Goal: Transaction & Acquisition: Book appointment/travel/reservation

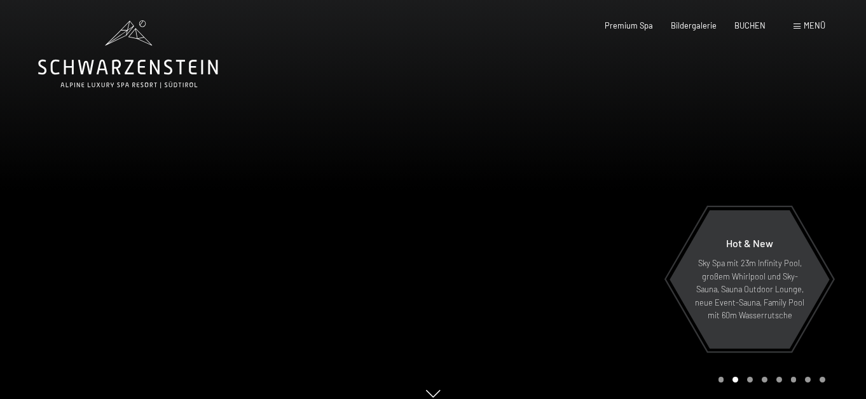
click at [793, 29] on span at bounding box center [796, 27] width 7 height 6
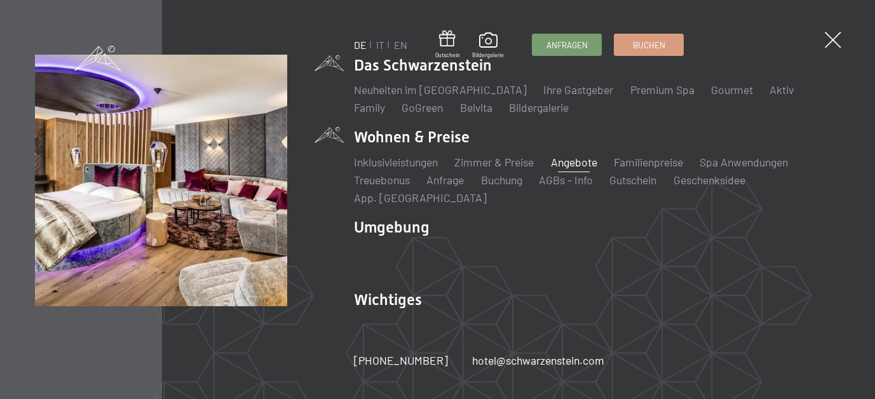
click at [571, 161] on link "Angebote" at bounding box center [574, 162] width 46 height 14
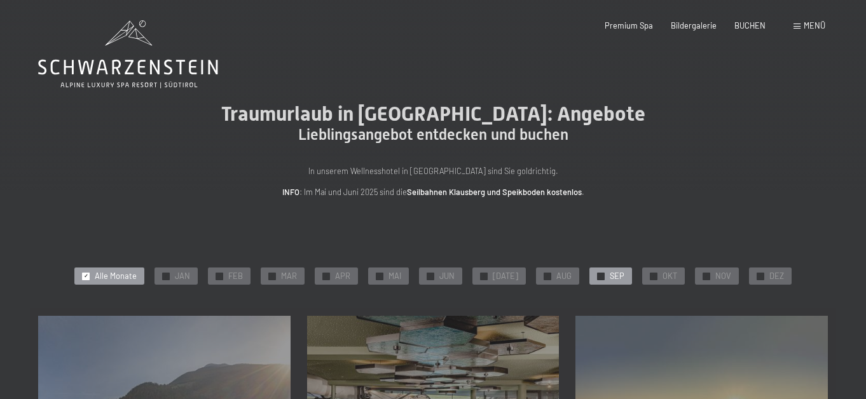
click at [632, 285] on div "✓ SEP" at bounding box center [610, 277] width 43 height 18
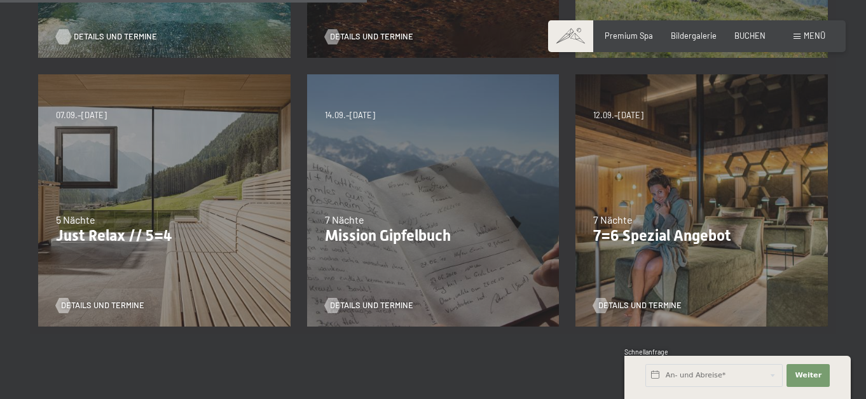
scroll to position [572, 0]
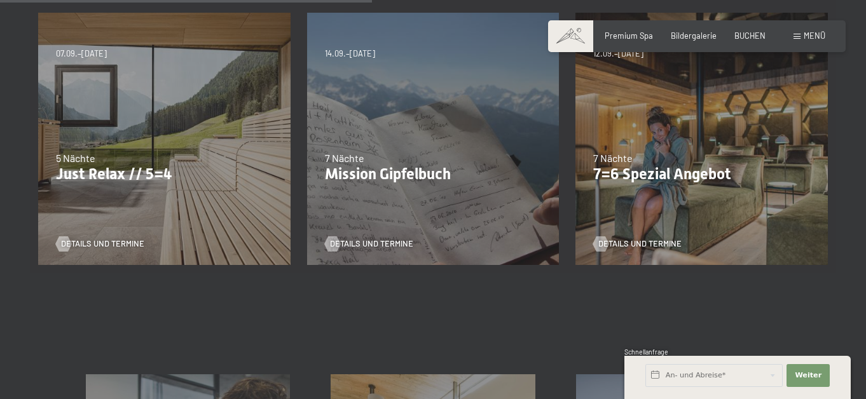
click at [122, 184] on p "Just Relax // 5=4" at bounding box center [164, 174] width 217 height 18
click at [94, 250] on span "Details und Termine" at bounding box center [115, 243] width 83 height 11
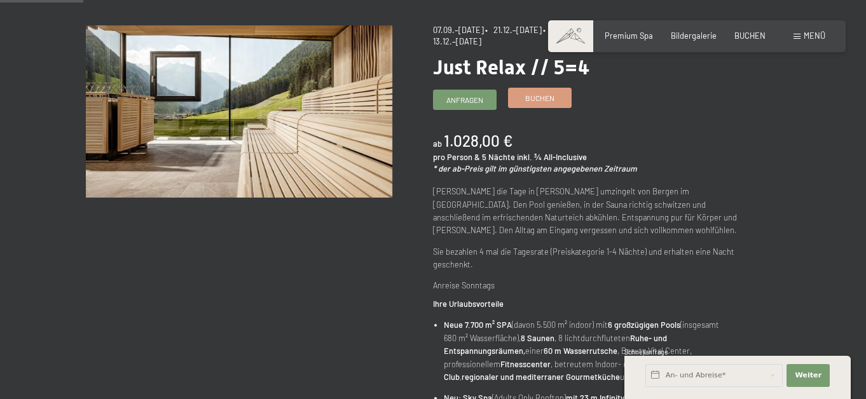
scroll to position [127, 0]
click at [542, 104] on span "Buchen" at bounding box center [539, 98] width 29 height 11
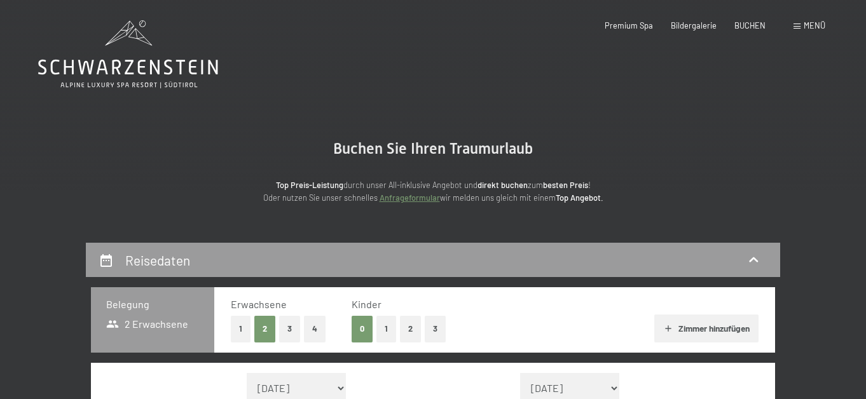
select select "[DATE]"
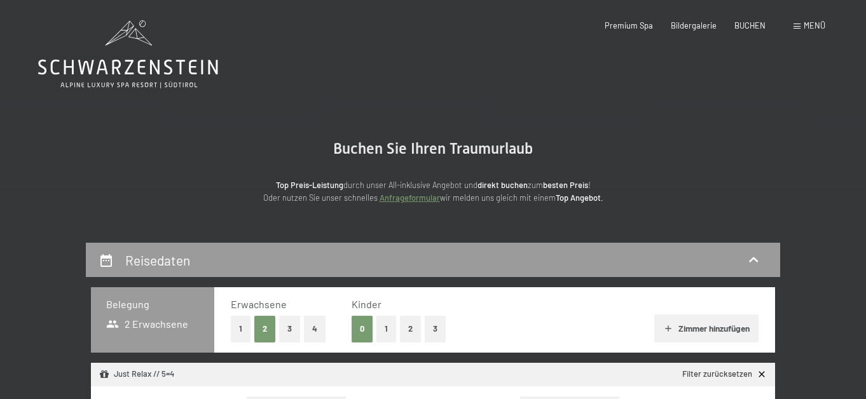
select select "[DATE]"
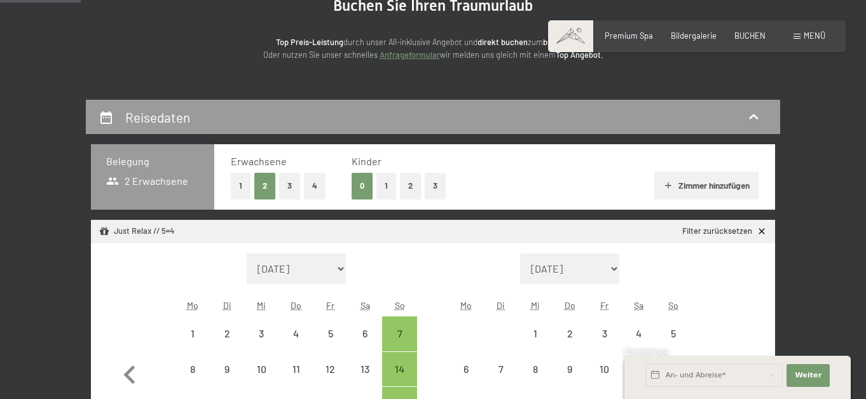
scroll to position [127, 0]
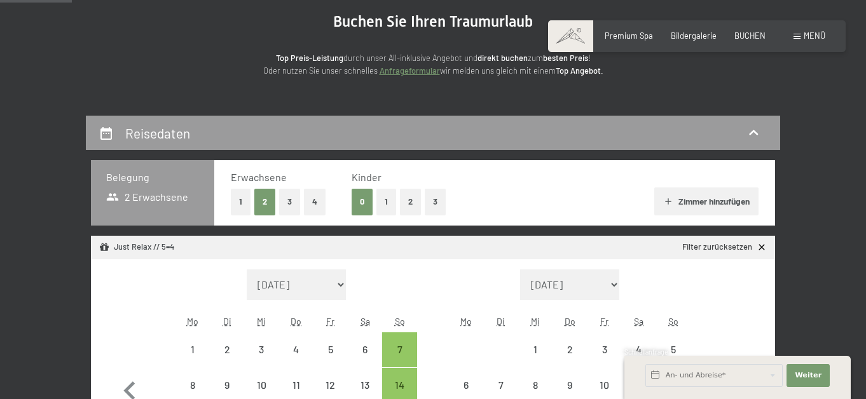
click at [400, 215] on button "2" at bounding box center [410, 202] width 21 height 26
select select "2025-09-01"
select select "2025-10-01"
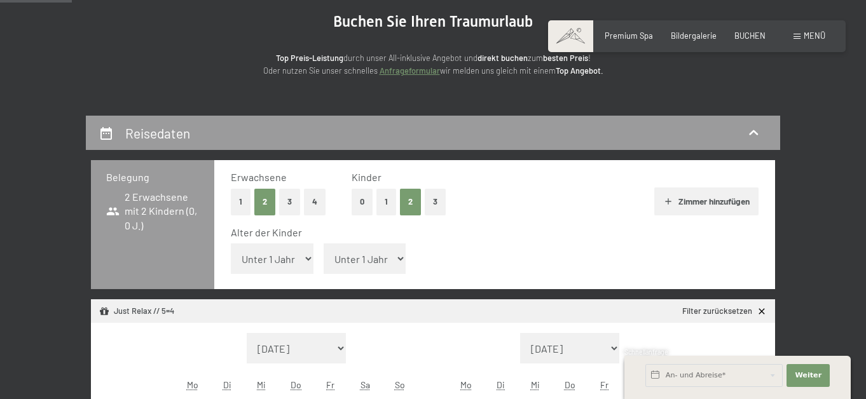
select select "2025-09-01"
select select "2025-10-01"
click at [348, 274] on select "Unter 1 Jahr 1 Jahr 2 Jahre 3 Jahre 4 Jahre 5 Jahre 6 Jahre 7 Jahre 8 Jahre 9 J…" at bounding box center [365, 258] width 83 height 31
select select "5"
click at [324, 268] on select "Unter 1 Jahr 1 Jahr 2 Jahre 3 Jahre 4 Jahre 5 Jahre 6 Jahre 7 Jahre 8 Jahre 9 J…" at bounding box center [365, 258] width 83 height 31
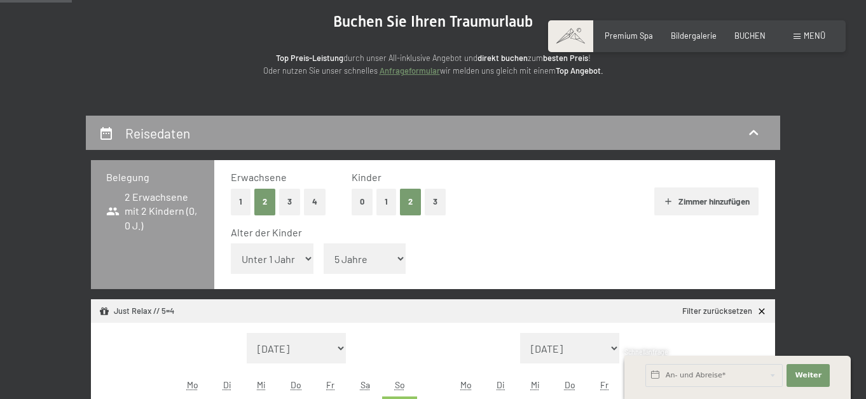
select select "2025-09-01"
select select "2025-10-01"
select select "2025-09-01"
select select "2025-10-01"
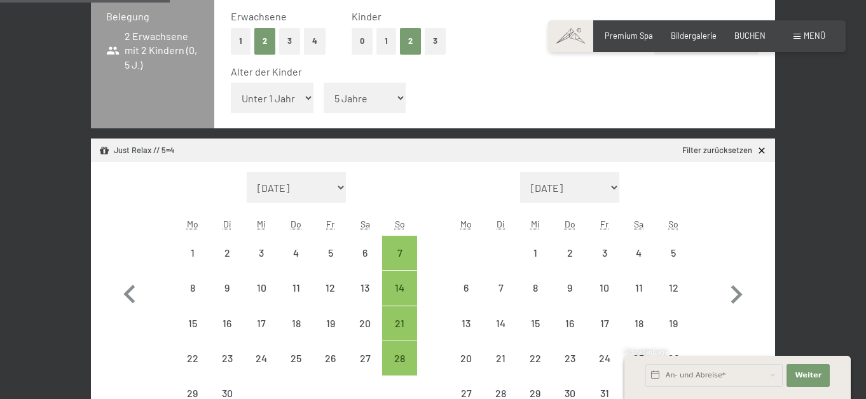
scroll to position [318, 0]
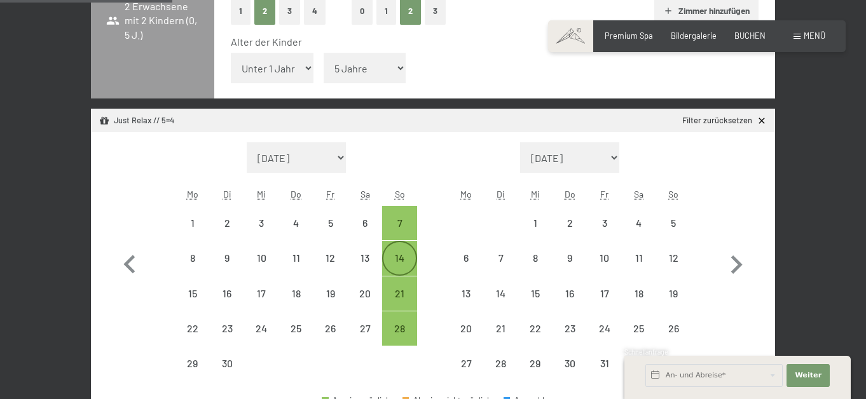
click at [406, 283] on div "14" at bounding box center [399, 269] width 32 height 32
select select "2025-09-01"
select select "2025-10-01"
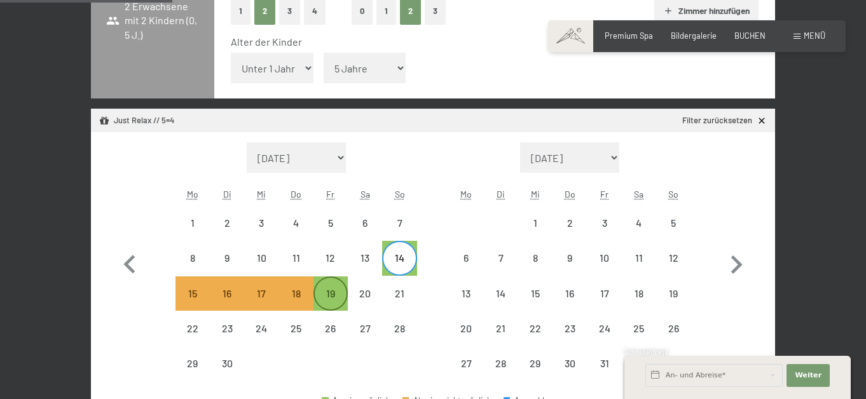
click at [334, 310] on div "19" at bounding box center [331, 294] width 32 height 32
select select "2025-09-01"
select select "2025-10-01"
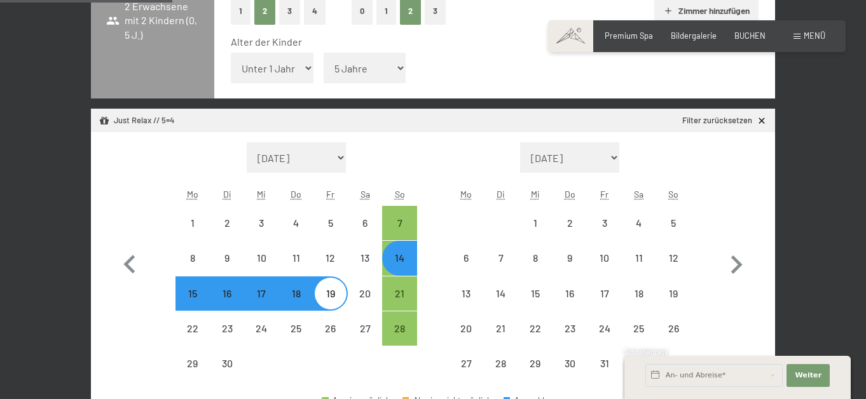
select select "2025-09-01"
select select "2025-10-01"
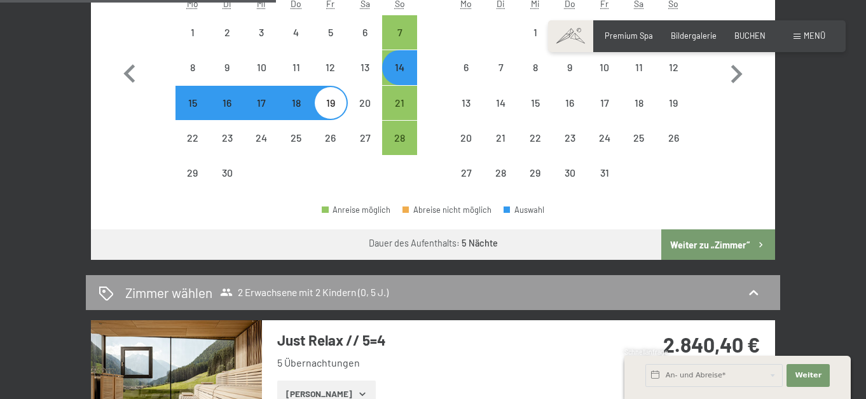
click at [727, 260] on button "Weiter zu „Zimmer“" at bounding box center [718, 244] width 114 height 31
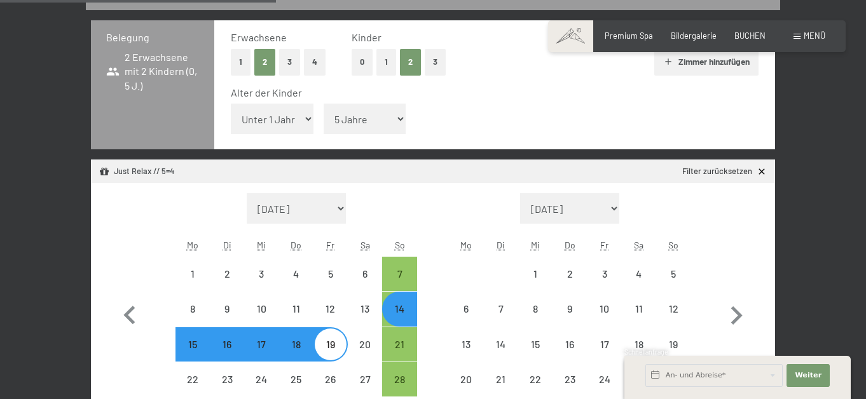
select select "2025-09-01"
select select "2025-10-01"
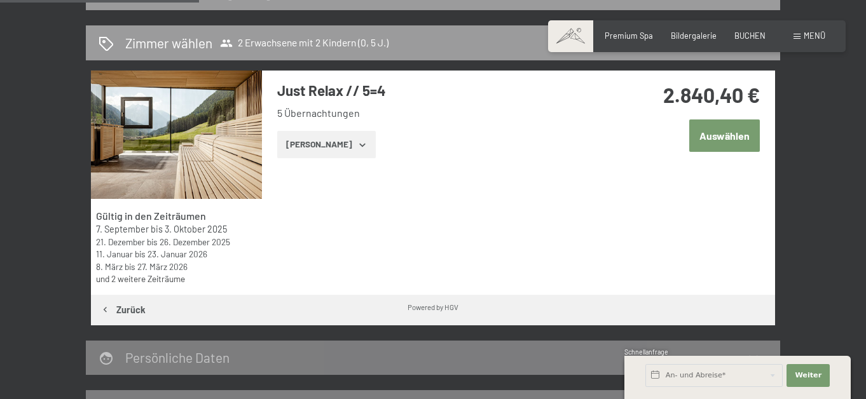
click at [303, 159] on button "Zeige Zimmer" at bounding box center [326, 145] width 99 height 28
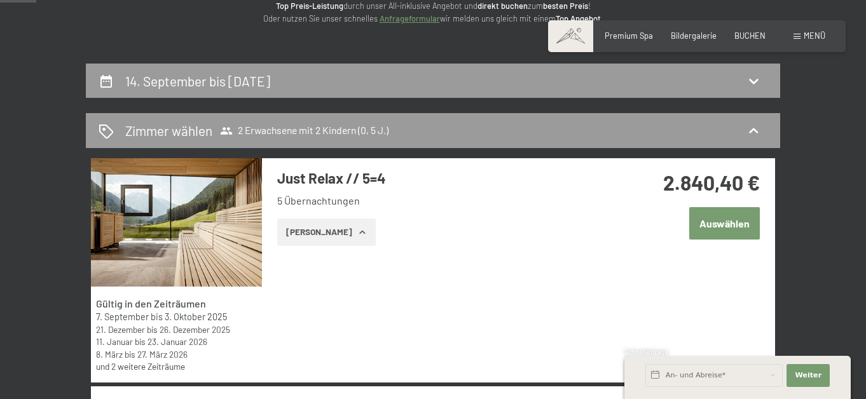
scroll to position [140, 0]
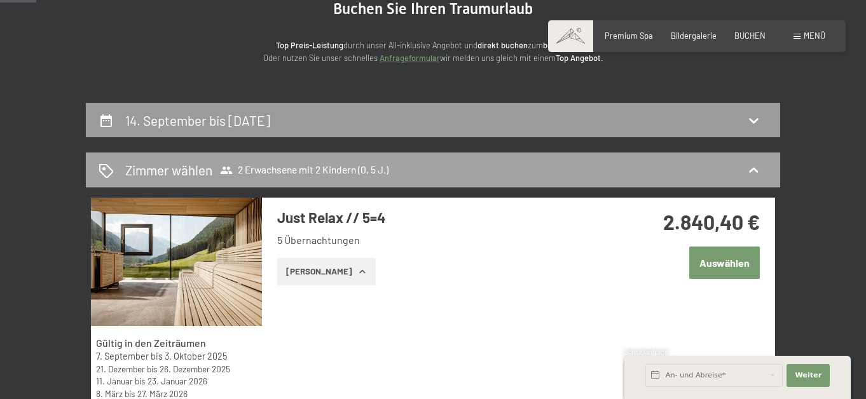
click at [220, 177] on icon at bounding box center [226, 170] width 13 height 13
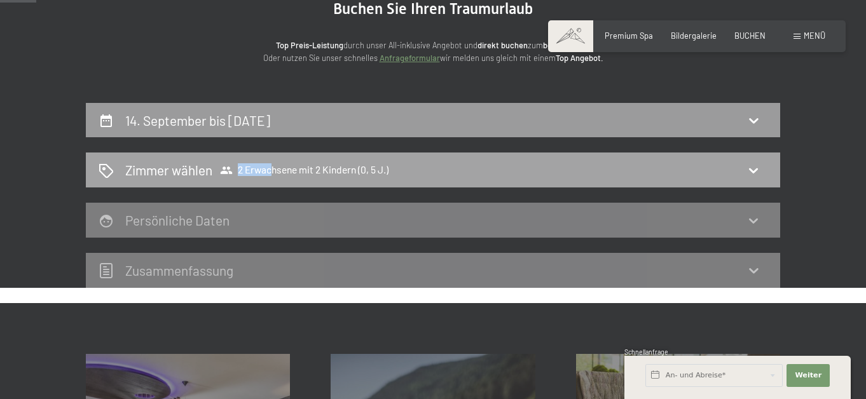
click at [240, 179] on span "Zimmer wählen 2 Erwachsene mit 2 Kindern (0, 5 J.)" at bounding box center [257, 170] width 264 height 18
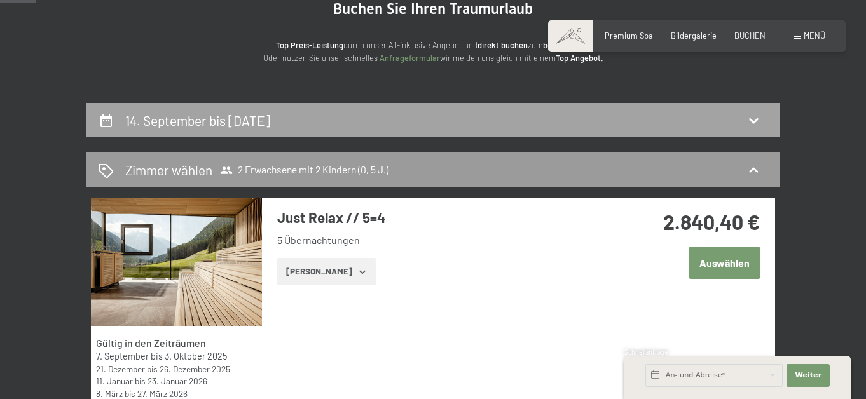
click at [389, 130] on div "14. September bis 19. September 2025" at bounding box center [433, 120] width 669 height 18
select select "5"
select select "2025-09-01"
select select "2025-10-01"
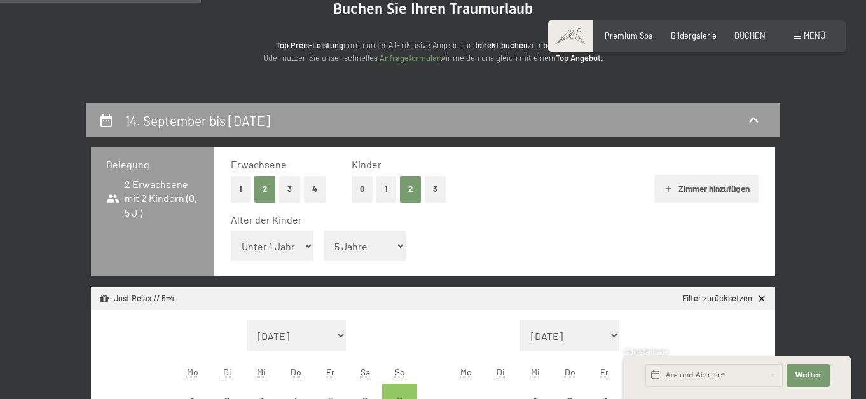
scroll to position [267, 0]
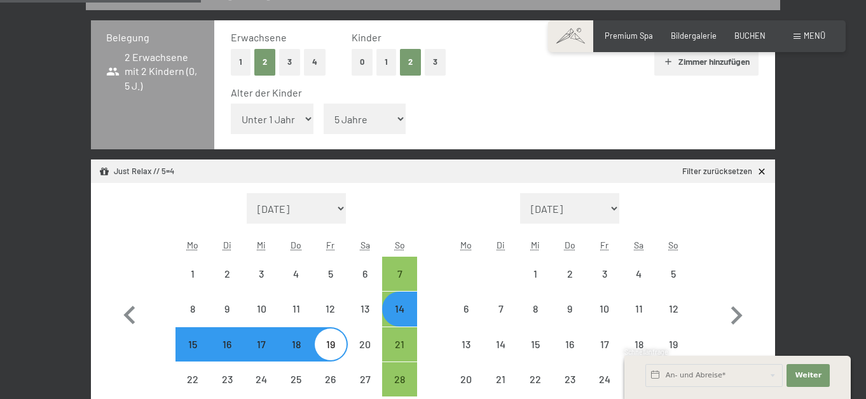
click at [377, 75] on button "1" at bounding box center [386, 62] width 20 height 26
select select "2025-09-01"
select select "2025-10-01"
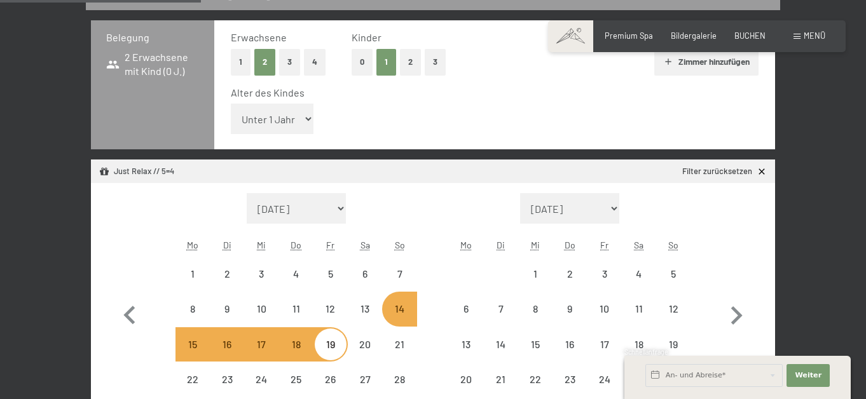
select select "2025-09-01"
select select "2025-10-01"
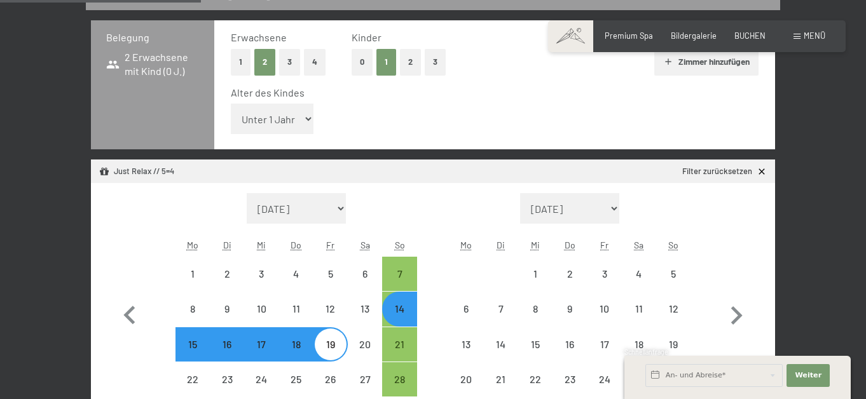
click at [252, 134] on select "Unter 1 Jahr 1 Jahr 2 Jahre 3 Jahre 4 Jahre 5 Jahre 6 Jahre 7 Jahre 8 Jahre 9 J…" at bounding box center [272, 119] width 83 height 31
select select "5"
click at [231, 128] on select "Unter 1 Jahr 1 Jahr 2 Jahre 3 Jahre 4 Jahre 5 Jahre 6 Jahre 7 Jahre 8 Jahre 9 J…" at bounding box center [272, 119] width 83 height 31
select select "2025-09-01"
select select "2025-10-01"
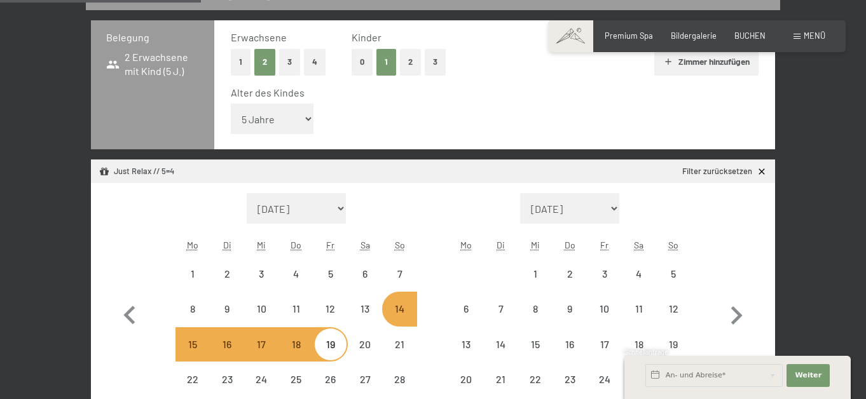
select select "2025-09-01"
select select "2025-10-01"
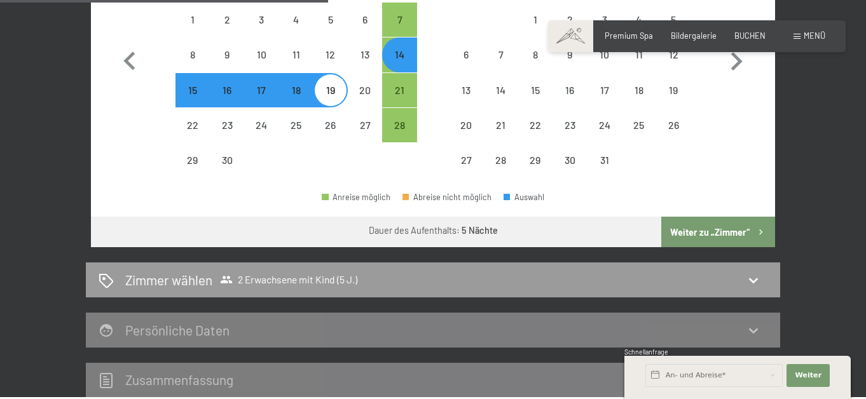
click at [732, 247] on button "Weiter zu „Zimmer“" at bounding box center [718, 232] width 114 height 31
select select "2025-09-01"
select select "2025-10-01"
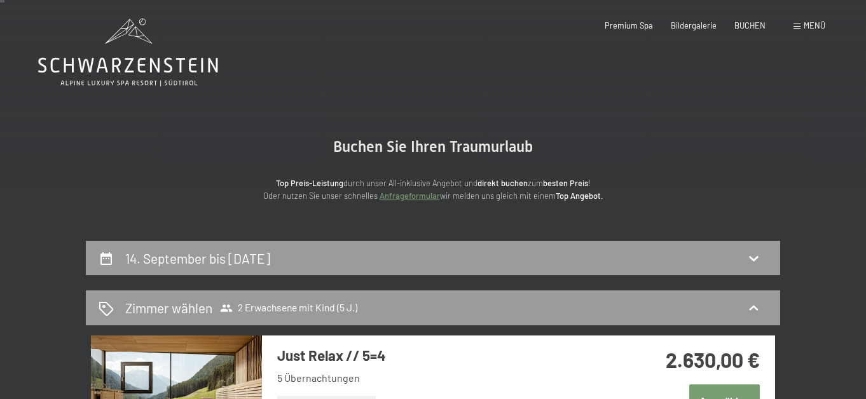
scroll to position [0, 0]
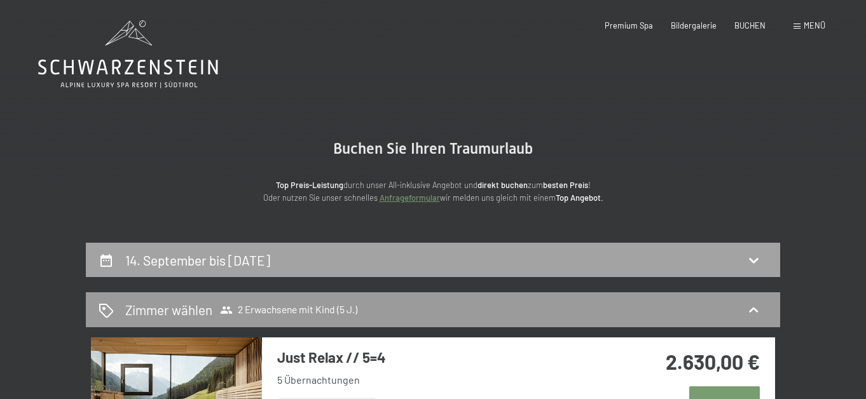
click at [254, 268] on h2 "14. September bis 19. September 2025" at bounding box center [197, 260] width 145 height 16
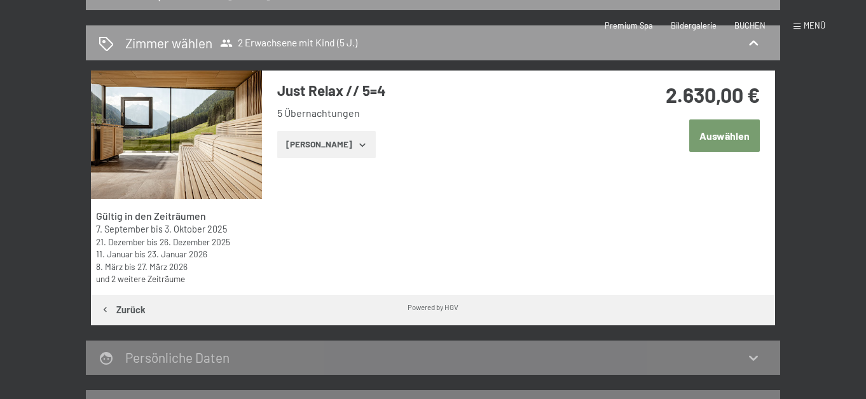
select select "5"
select select "2025-09-01"
select select "2025-10-01"
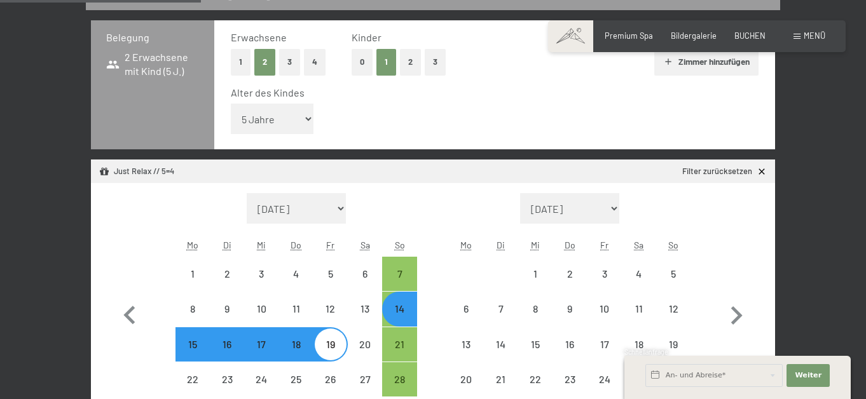
click at [400, 75] on button "2" at bounding box center [410, 62] width 21 height 26
select select "0"
select select "2025-09-01"
select select "2025-10-01"
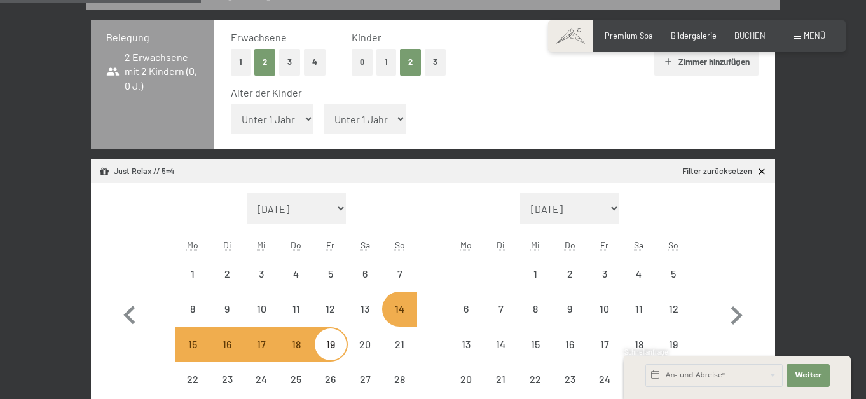
select select "2025-09-01"
select select "2025-10-01"
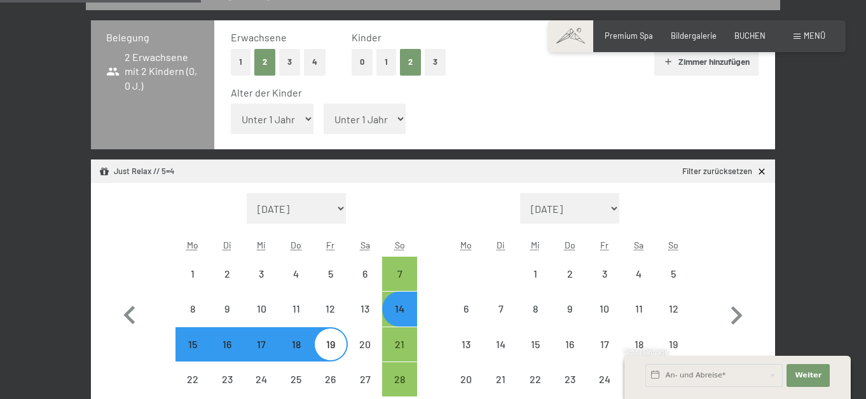
drag, startPoint x: 344, startPoint y: 144, endPoint x: 330, endPoint y: 153, distance: 16.6
click at [344, 134] on select "Unter 1 Jahr 1 Jahr 2 Jahre 3 Jahre 4 Jahre 5 Jahre 6 Jahre 7 Jahre 8 Jahre 9 J…" at bounding box center [365, 119] width 83 height 31
select select "5"
click at [324, 128] on select "Unter 1 Jahr 1 Jahr 2 Jahre 3 Jahre 4 Jahre 5 Jahre 6 Jahre 7 Jahre 8 Jahre 9 J…" at bounding box center [365, 119] width 83 height 31
select select "2025-09-01"
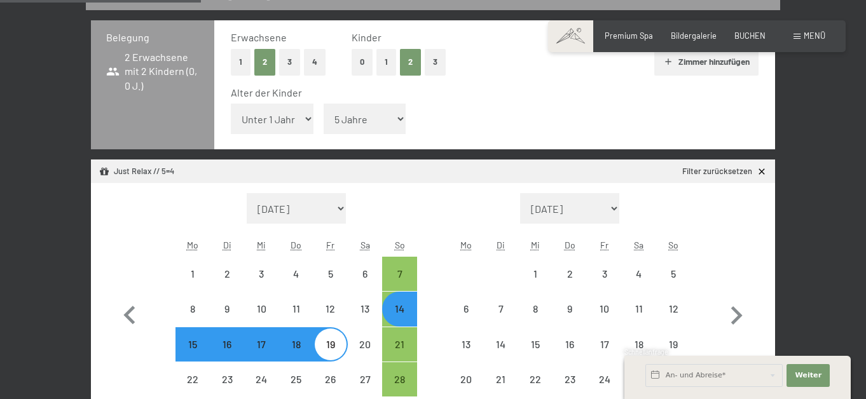
select select "2025-10-01"
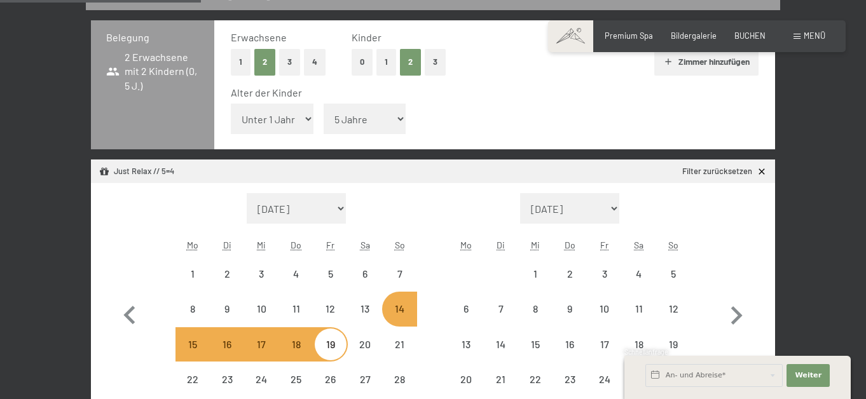
select select "2025-09-01"
select select "2025-10-01"
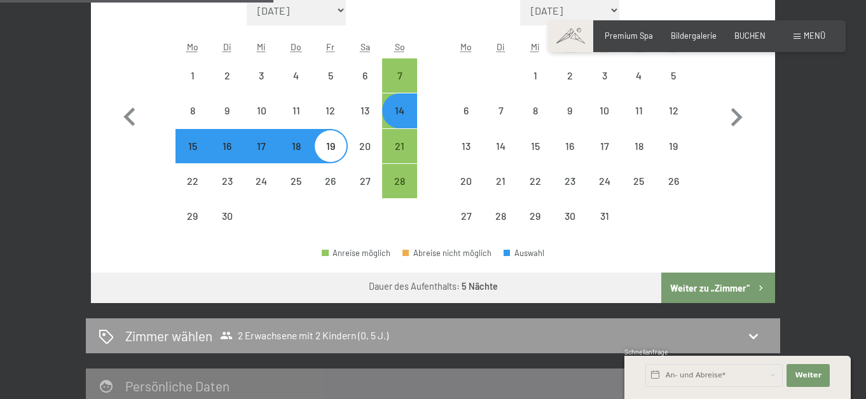
scroll to position [521, 0]
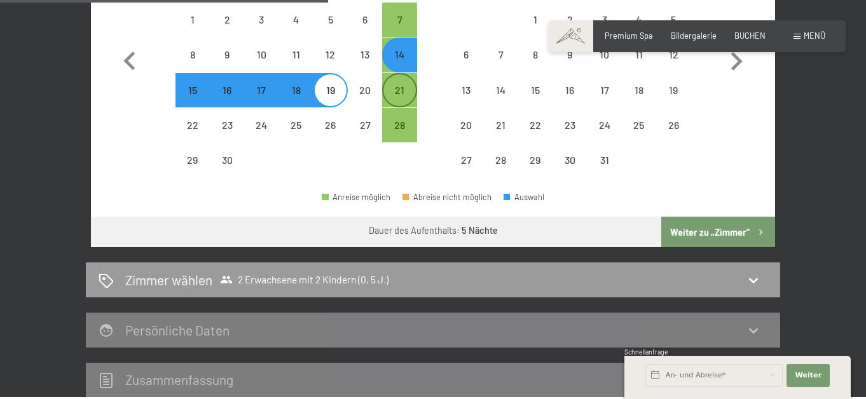
click at [389, 106] on div "21" at bounding box center [399, 90] width 32 height 32
select select "2025-09-01"
select select "2025-10-01"
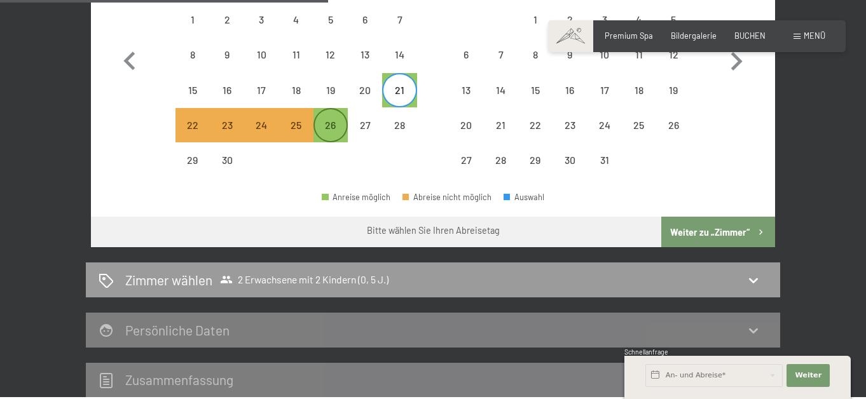
click at [319, 152] on div "26" at bounding box center [331, 136] width 32 height 32
select select "2025-09-01"
select select "2025-10-01"
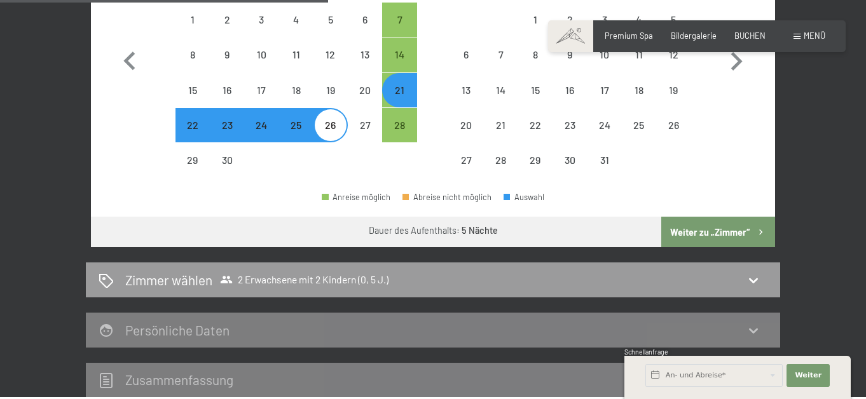
select select "2025-09-01"
select select "2025-10-01"
click at [727, 247] on button "Weiter zu „Zimmer“" at bounding box center [718, 232] width 114 height 31
select select "2025-09-01"
select select "2025-10-01"
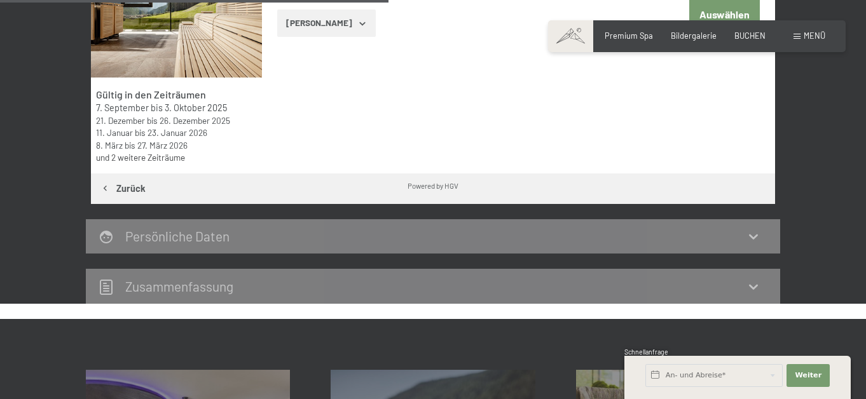
scroll to position [203, 0]
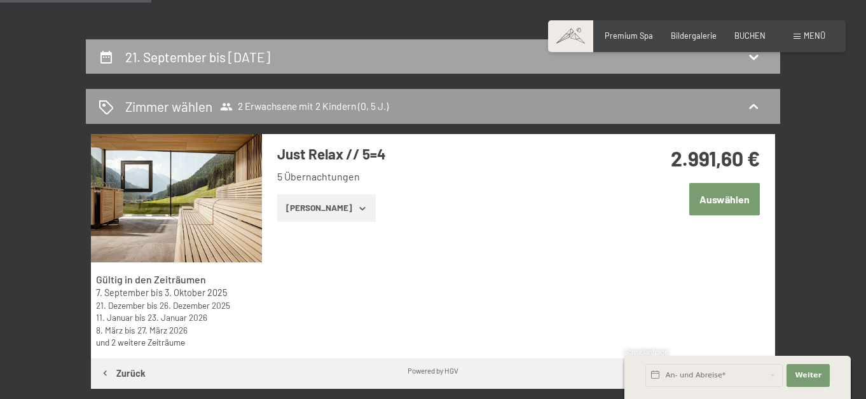
click at [270, 65] on h2 "21. September bis 26. September 2025" at bounding box center [197, 57] width 145 height 16
select select "5"
select select "2025-09-01"
select select "2025-10-01"
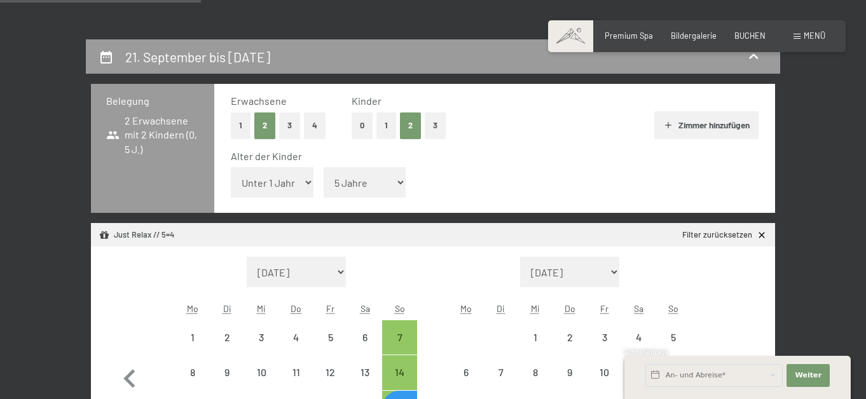
scroll to position [267, 0]
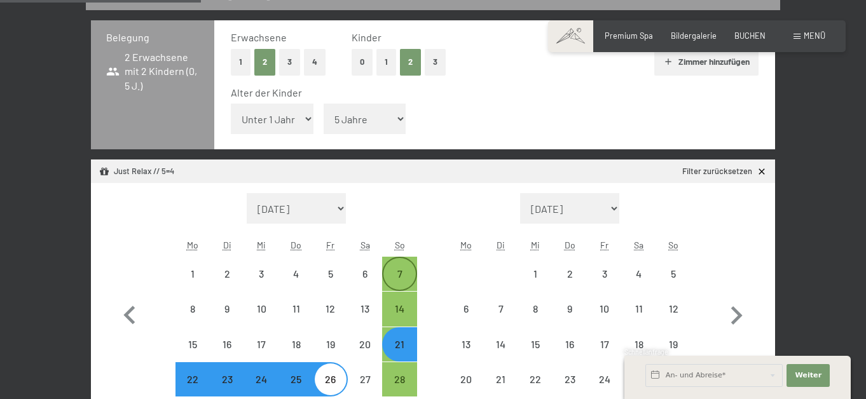
click at [401, 301] on div "7" at bounding box center [399, 285] width 32 height 32
select select "2025-09-01"
select select "2025-10-01"
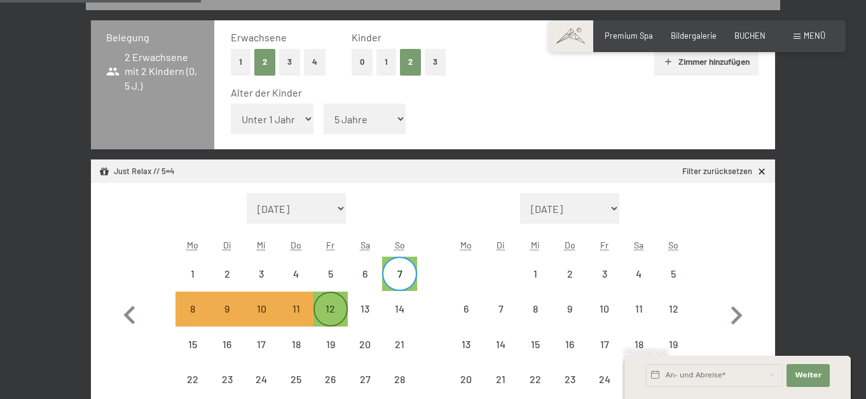
click at [321, 333] on div "12" at bounding box center [331, 320] width 32 height 32
select select "2025-09-01"
select select "2025-10-01"
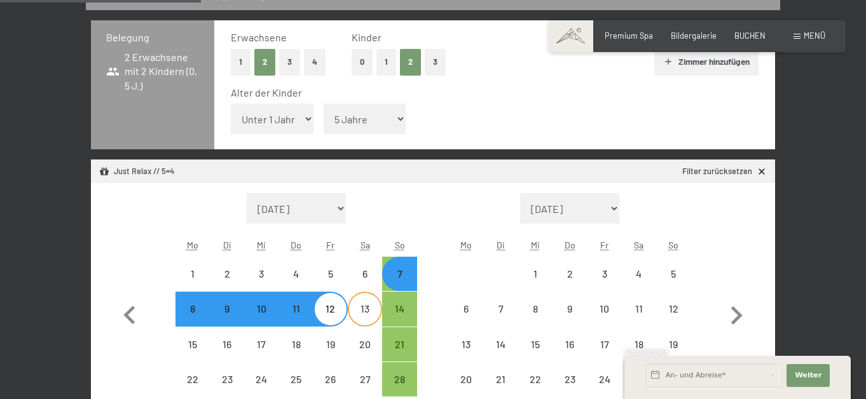
select select "2025-09-01"
select select "2025-10-01"
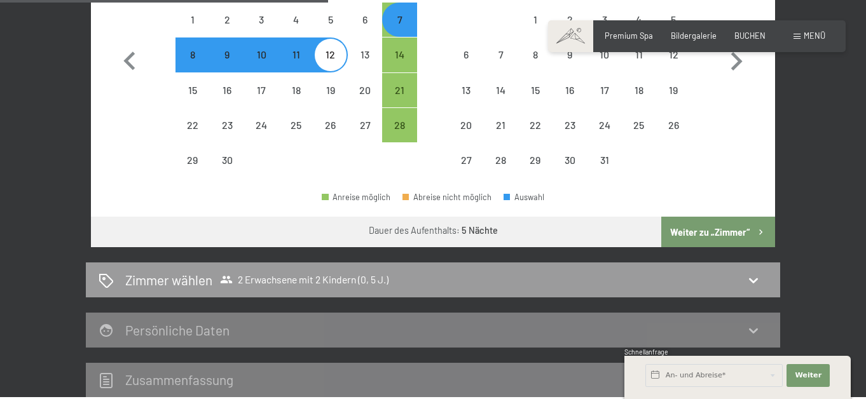
click at [752, 247] on button "Weiter zu „Zimmer“" at bounding box center [718, 232] width 114 height 31
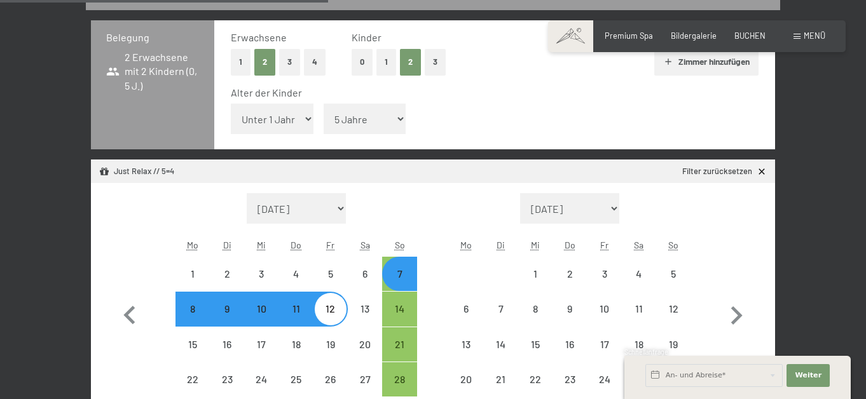
select select "2025-09-01"
select select "2025-10-01"
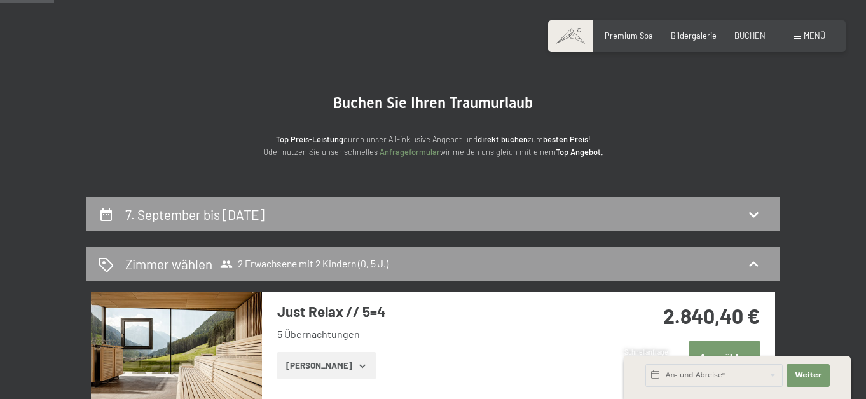
scroll to position [0, 0]
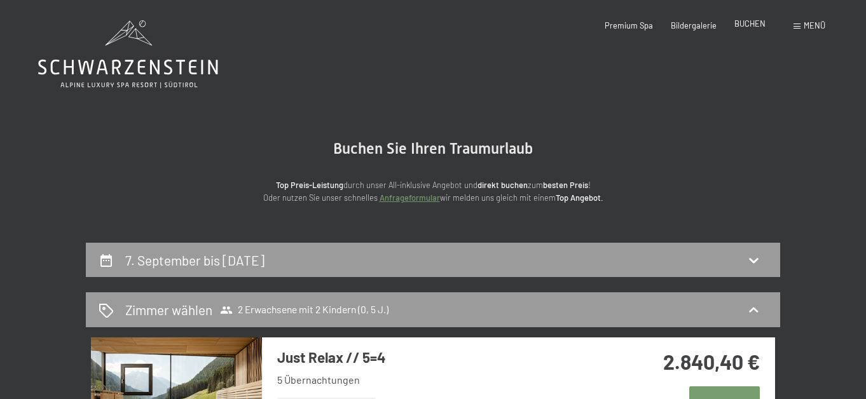
click at [752, 28] on span "BUCHEN" at bounding box center [749, 23] width 31 height 10
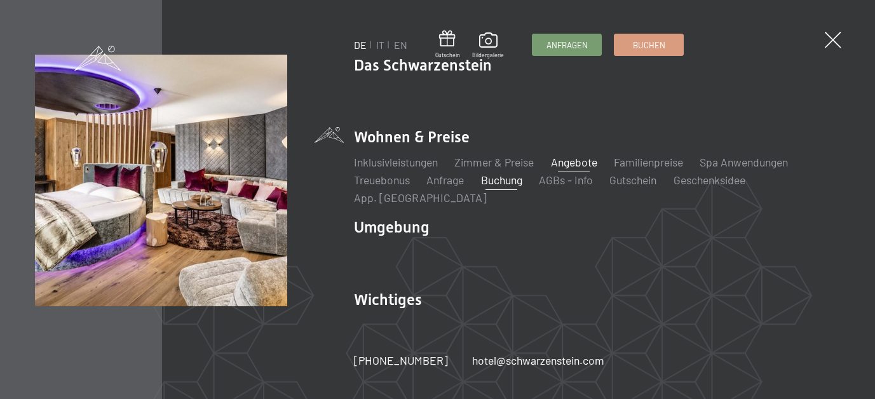
click at [578, 165] on link "Angebote" at bounding box center [574, 162] width 46 height 14
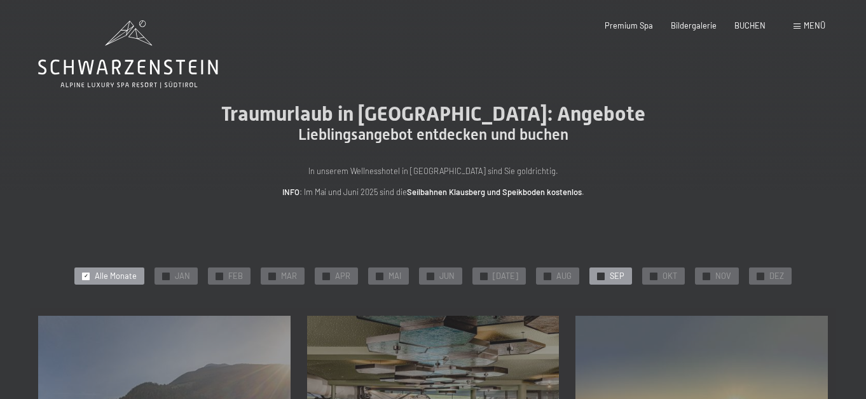
click at [632, 285] on div "✓ SEP" at bounding box center [610, 277] width 43 height 18
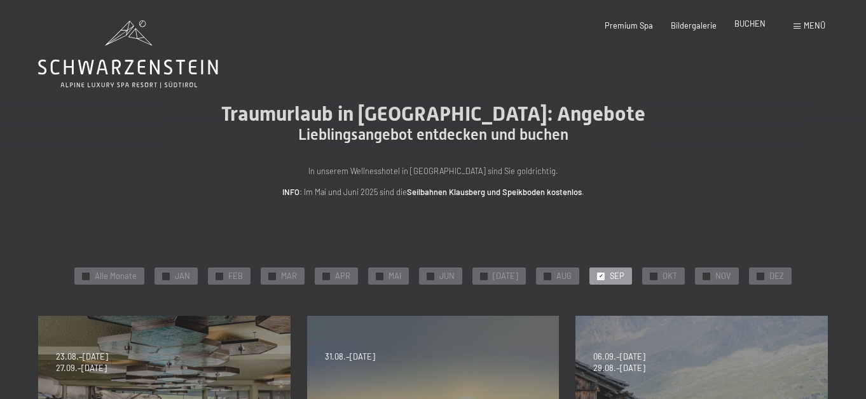
click at [737, 22] on span "BUCHEN" at bounding box center [749, 23] width 31 height 10
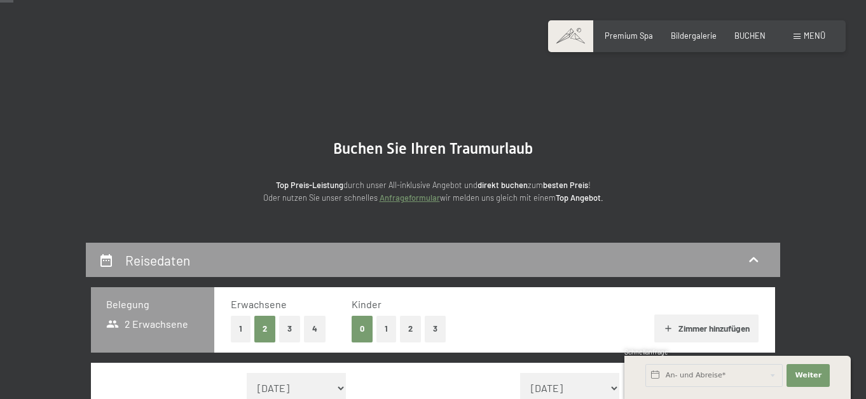
scroll to position [191, 0]
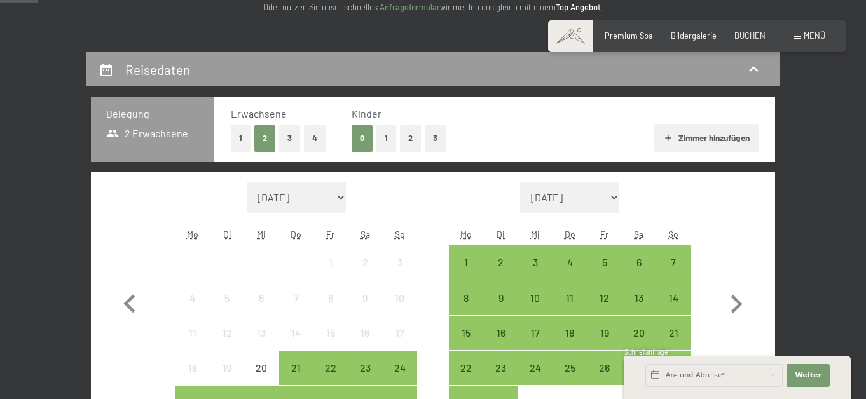
click at [400, 151] on button "2" at bounding box center [410, 138] width 21 height 26
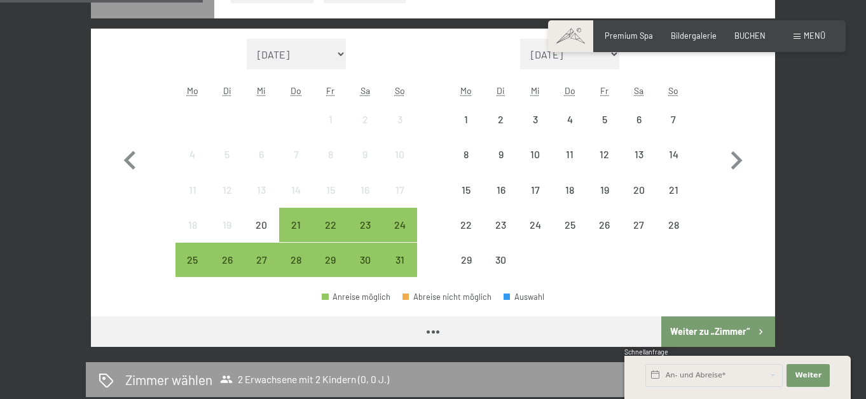
scroll to position [445, 0]
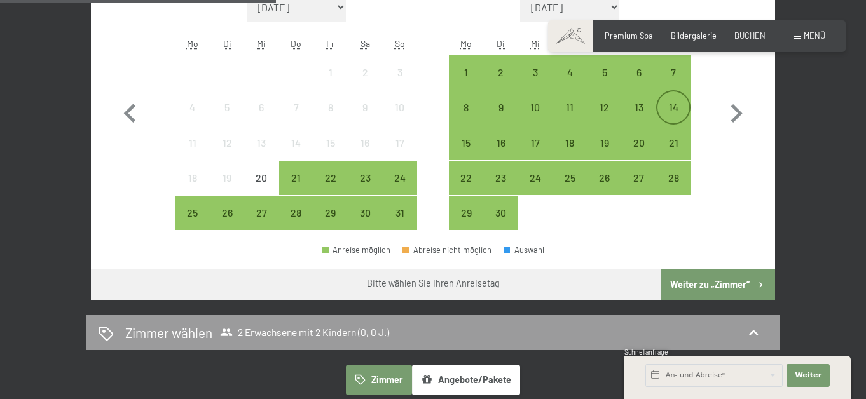
click at [679, 132] on div "14" at bounding box center [673, 118] width 32 height 32
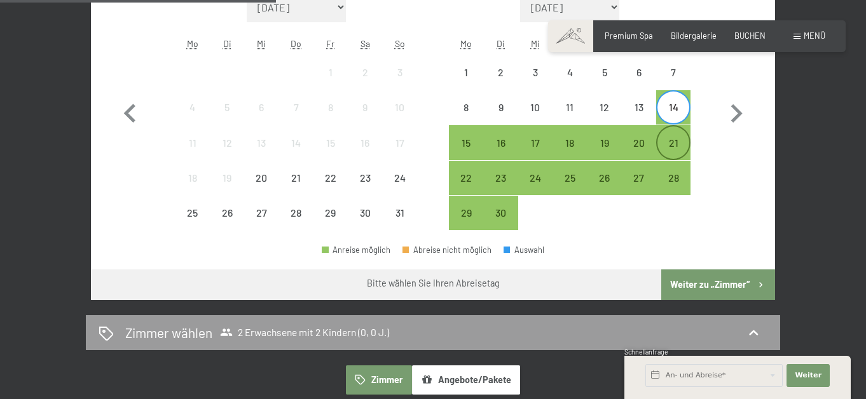
click at [674, 170] on div "21" at bounding box center [673, 154] width 32 height 32
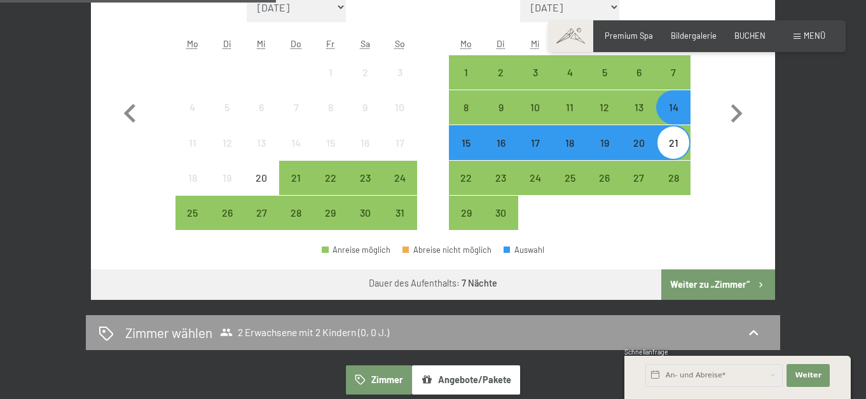
click at [738, 300] on button "Weiter zu „Zimmer“" at bounding box center [718, 285] width 114 height 31
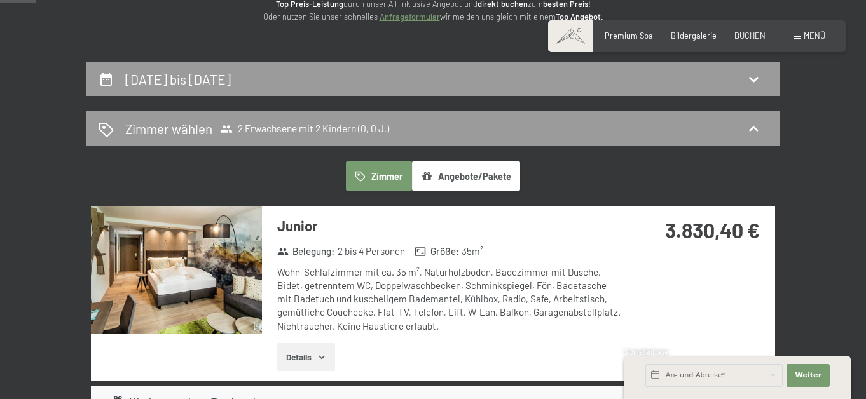
scroll to position [140, 0]
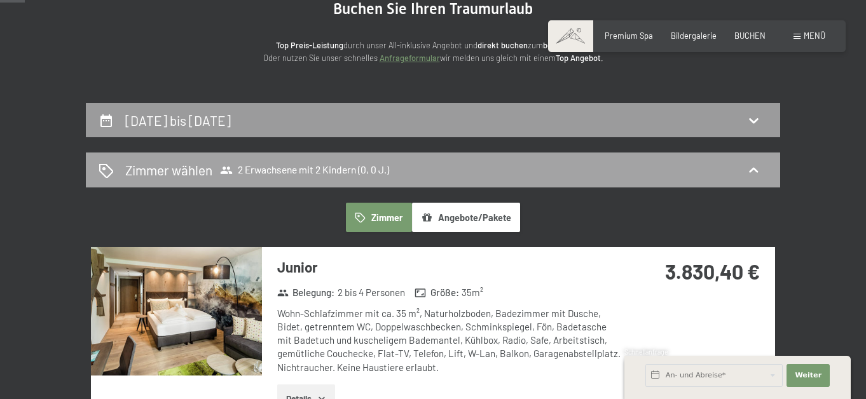
click at [306, 177] on span "2 Erwachsene mit 2 Kindern (0, 0 J.)" at bounding box center [304, 170] width 169 height 13
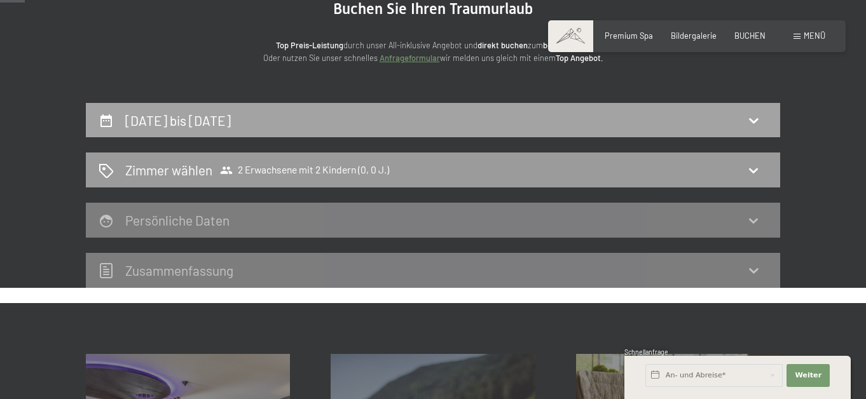
click at [328, 130] on div "14. September bis 21. September 2025" at bounding box center [433, 120] width 669 height 18
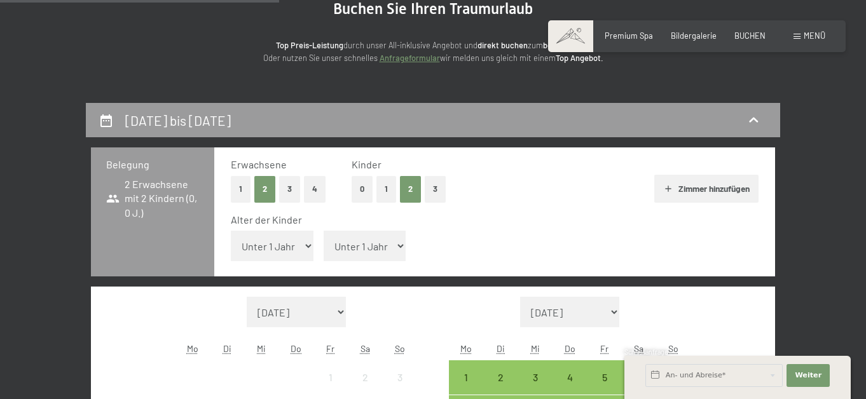
scroll to position [267, 0]
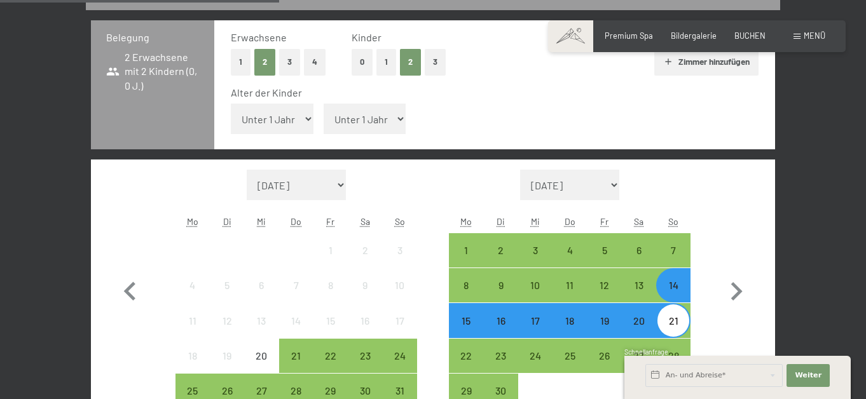
drag, startPoint x: 361, startPoint y: 141, endPoint x: 364, endPoint y: 150, distance: 9.4
click at [361, 134] on select "Unter 1 Jahr 1 Jahr 2 Jahre 3 Jahre 4 Jahre 5 Jahre 6 Jahre 7 Jahre 8 Jahre 9 J…" at bounding box center [365, 119] width 83 height 31
select select "5"
click at [324, 128] on select "Unter 1 Jahr 1 Jahr 2 Jahre 3 Jahre 4 Jahre 5 Jahre 6 Jahre 7 Jahre 8 Jahre 9 J…" at bounding box center [365, 119] width 83 height 31
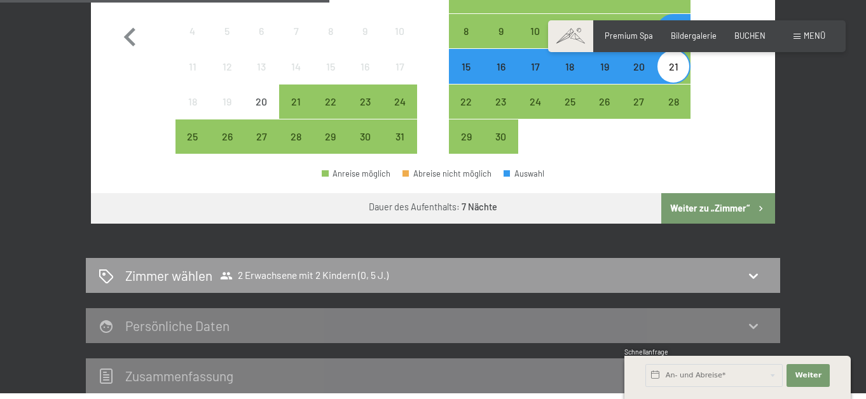
click at [764, 224] on button "Weiter zu „Zimmer“" at bounding box center [718, 208] width 114 height 31
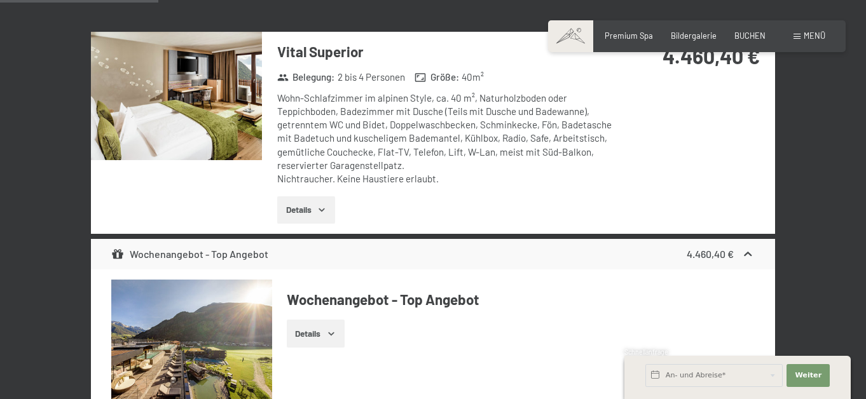
scroll to position [903, 0]
